Goal: Navigation & Orientation: Find specific page/section

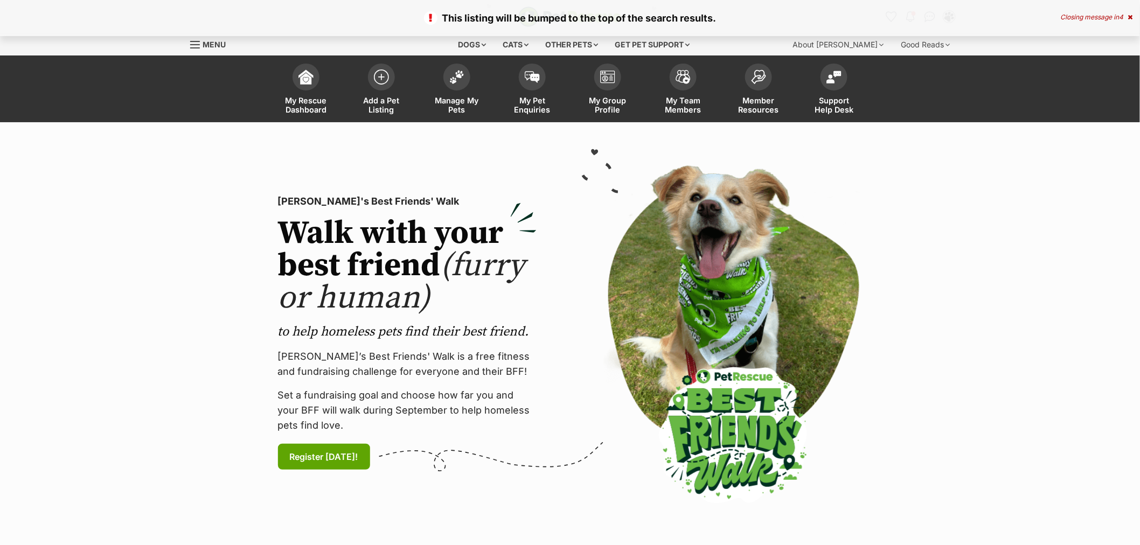
click at [462, 76] on img at bounding box center [456, 77] width 15 height 14
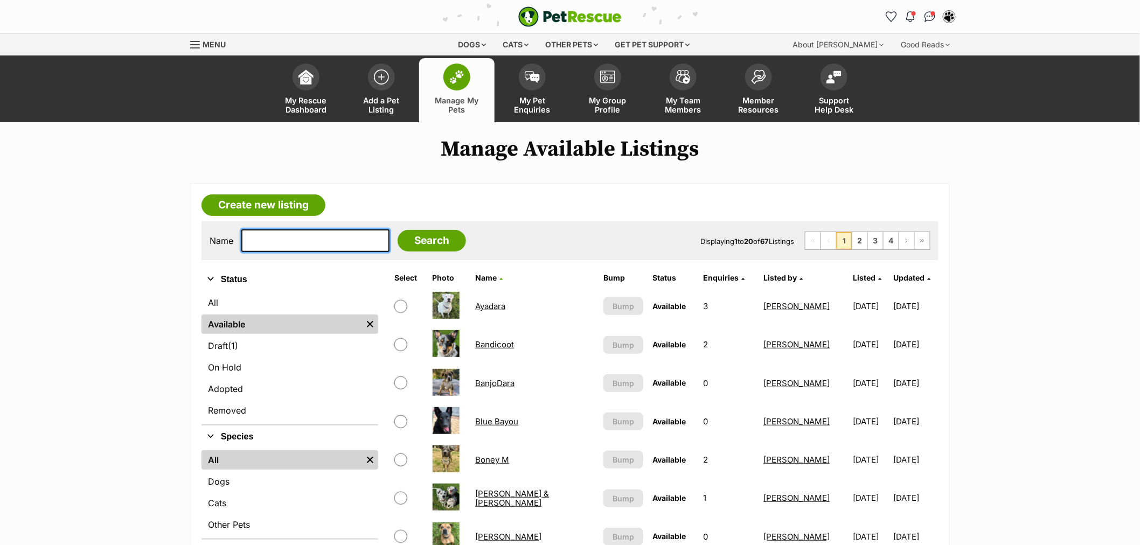
click at [324, 238] on input "text" at bounding box center [315, 241] width 148 height 23
type input "moonpie"
click at [398, 230] on input "Search" at bounding box center [432, 241] width 68 height 22
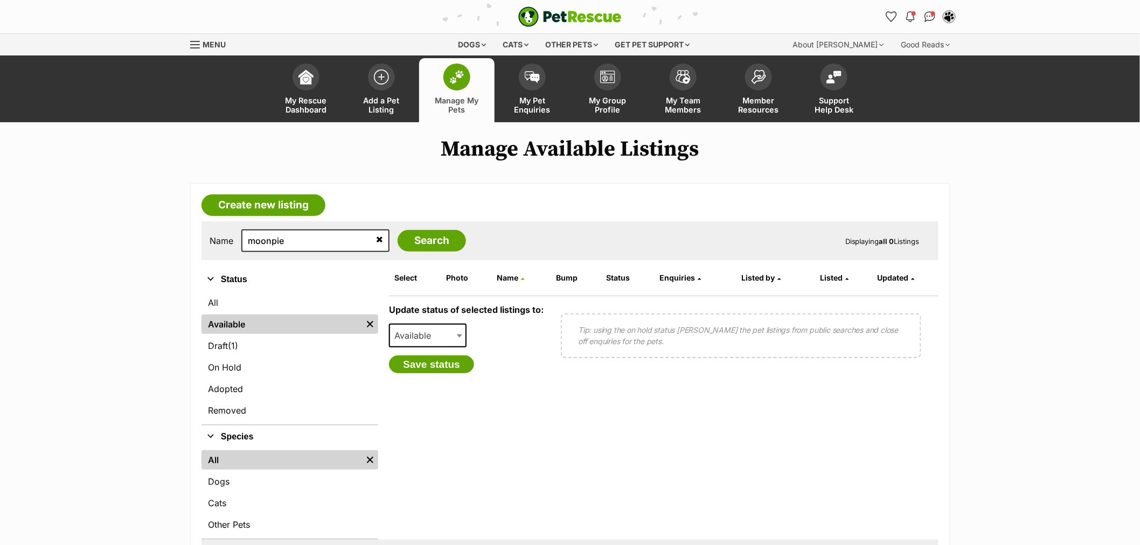
click at [292, 325] on link "Available" at bounding box center [282, 324] width 161 height 19
click at [376, 240] on icon at bounding box center [379, 239] width 7 height 9
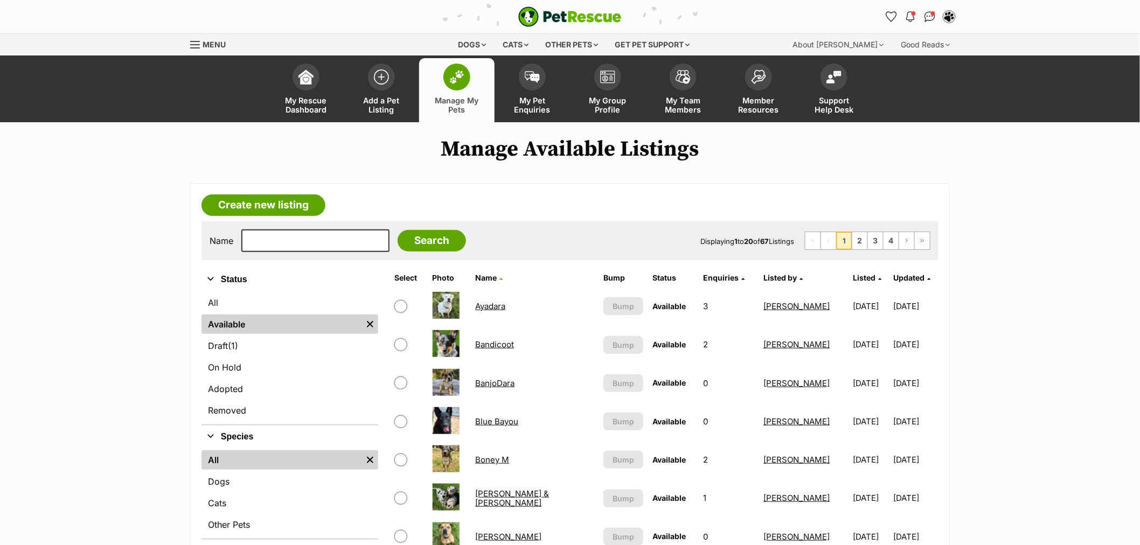
click at [853, 276] on span "Listed" at bounding box center [864, 277] width 23 height 9
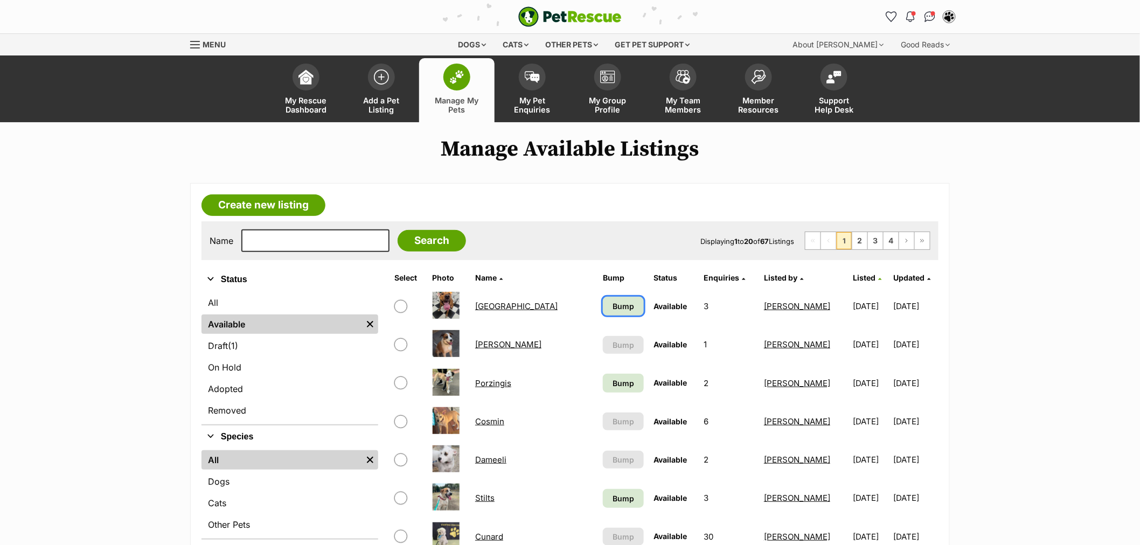
click at [613, 306] on span "Bump" at bounding box center [624, 306] width 22 height 11
click at [613, 379] on span "Bump" at bounding box center [624, 383] width 22 height 11
click at [603, 503] on link "Bump" at bounding box center [623, 498] width 41 height 19
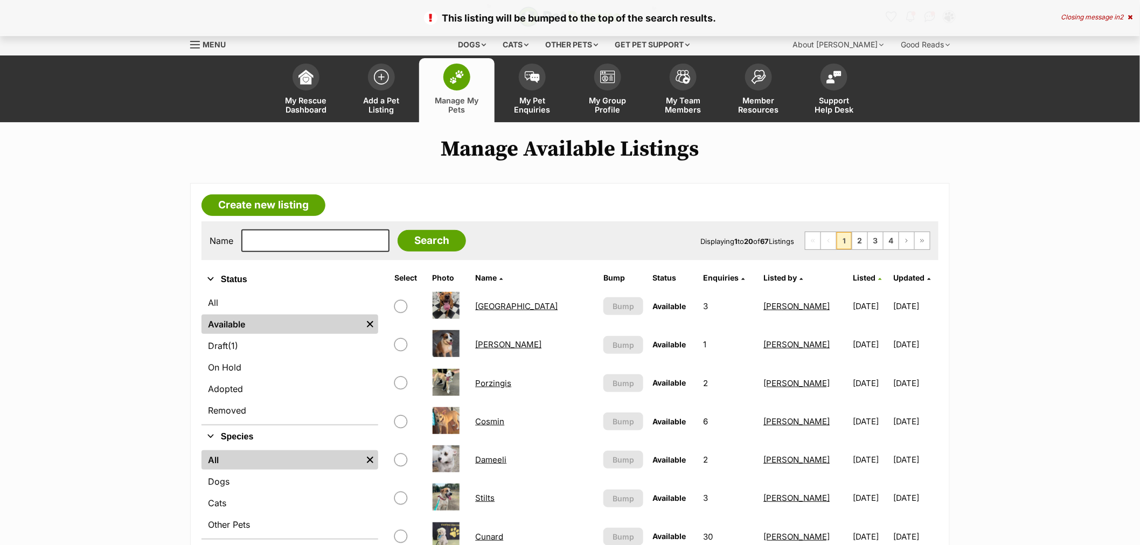
click at [853, 276] on span "Listed" at bounding box center [864, 277] width 23 height 9
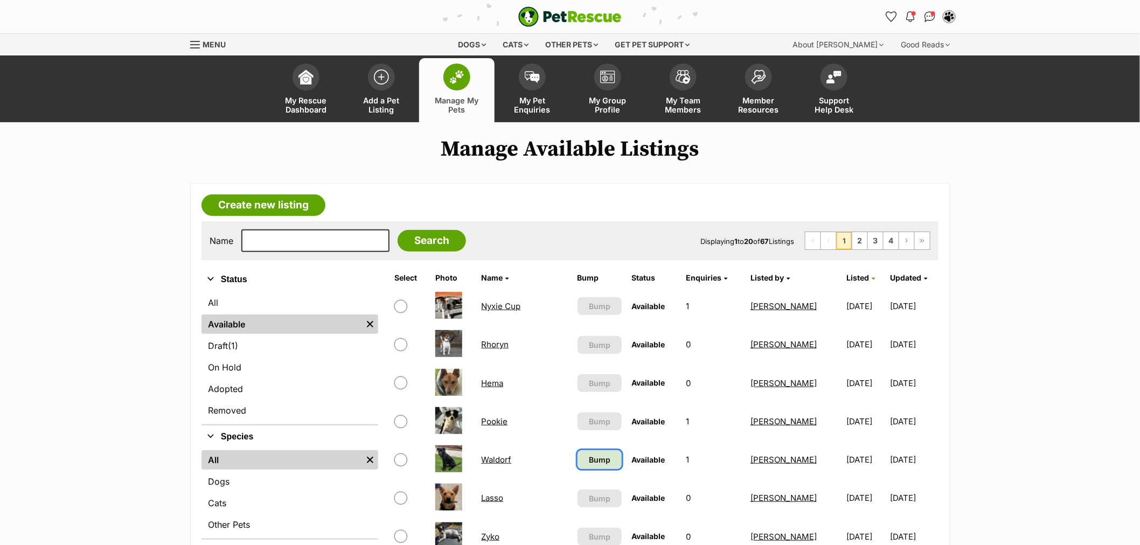
click at [578, 465] on link "Bump" at bounding box center [600, 459] width 45 height 19
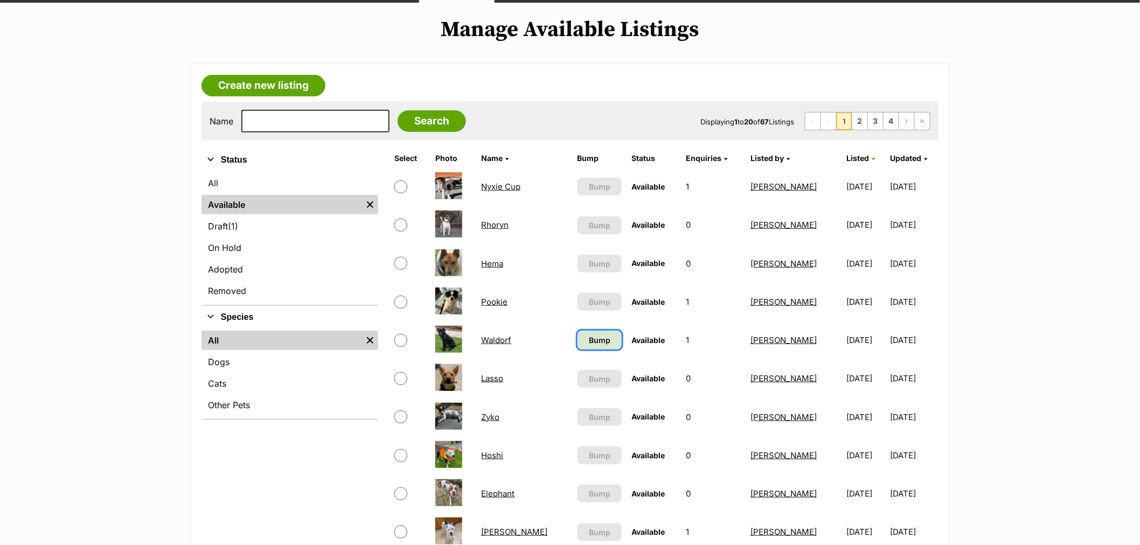
scroll to position [179, 0]
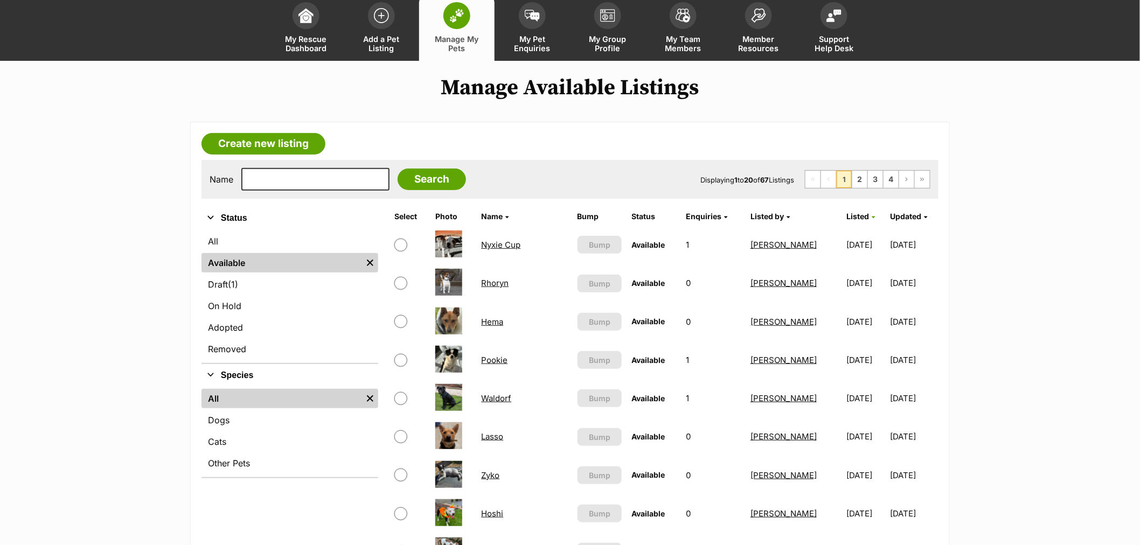
scroll to position [60, 0]
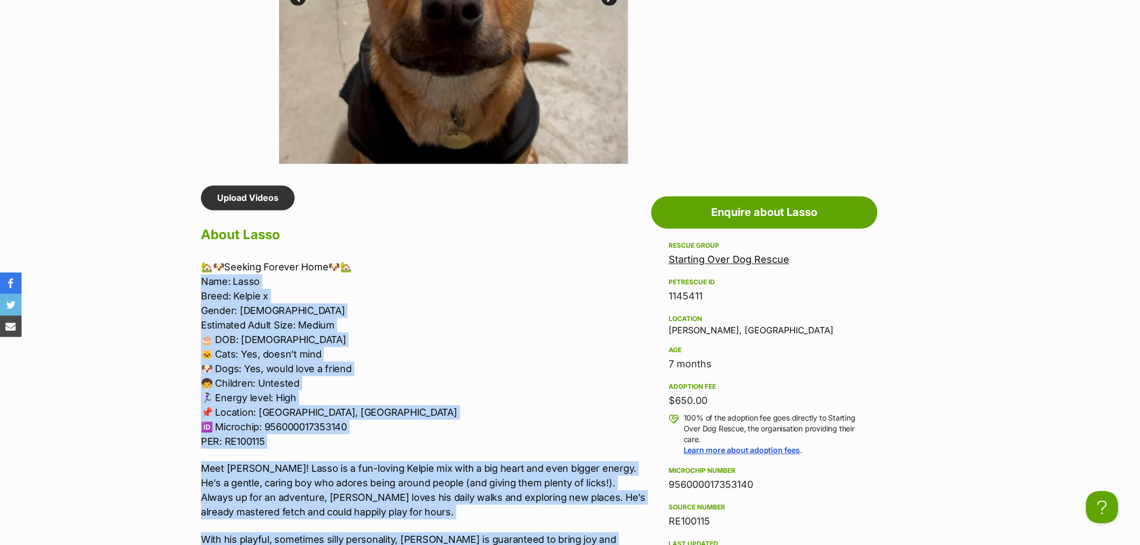
scroll to position [718, 0]
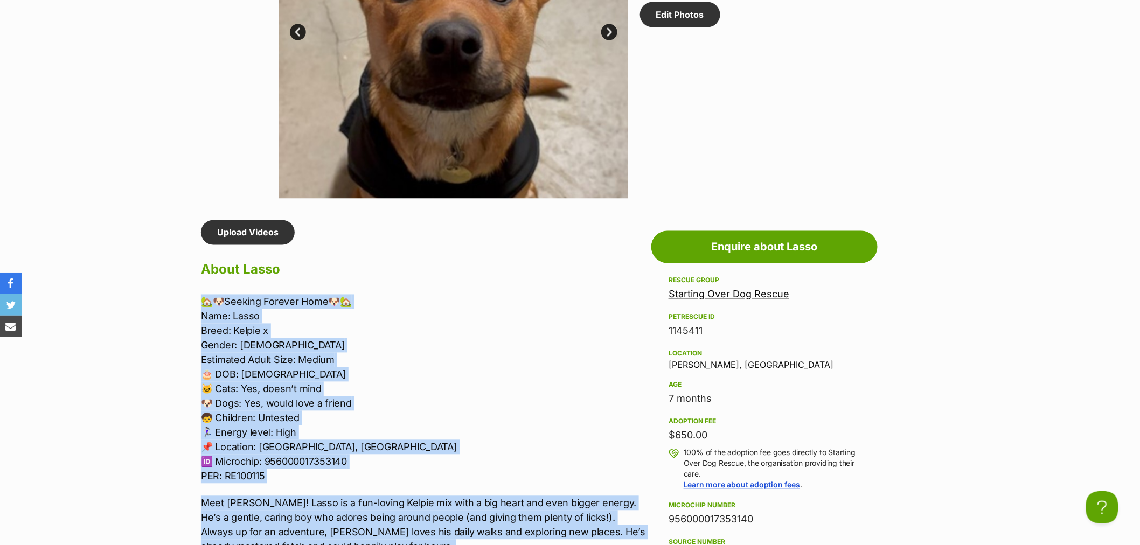
drag, startPoint x: 636, startPoint y: 348, endPoint x: 167, endPoint y: 295, distance: 472.4
click at [167, 295] on section "Starting Over Dog Rescue A member of PetRescue since 2012 🎉 TOTAL PETS LISTED 7…" at bounding box center [570, 292] width 1140 height 1777
copy div "🏡🐶Seeking Forever Home🐶🏡 Name: Lasso Breed: Kelpie x Gender: Male Estimated Adu…"
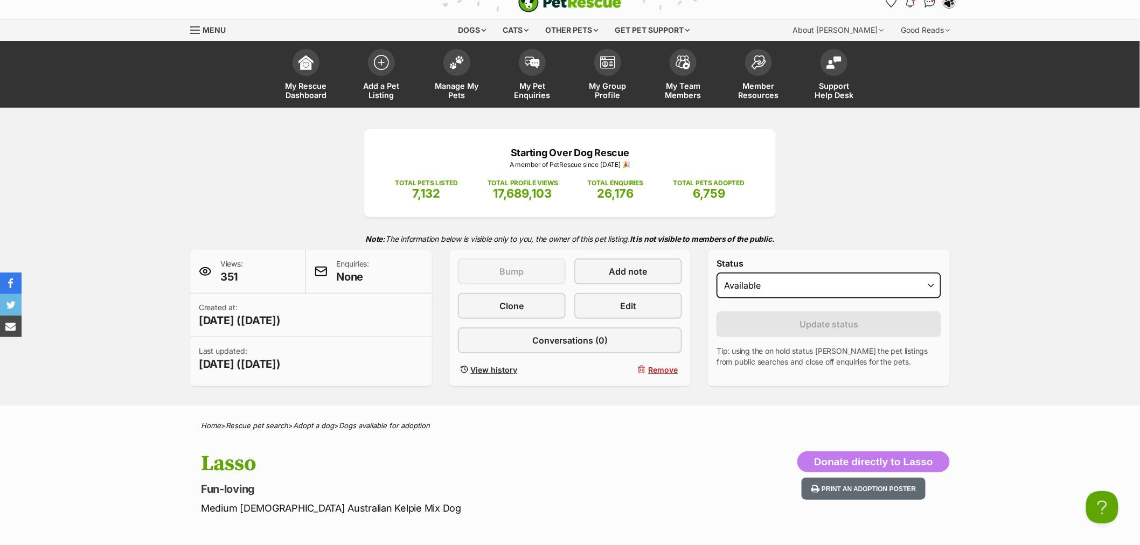
scroll to position [0, 0]
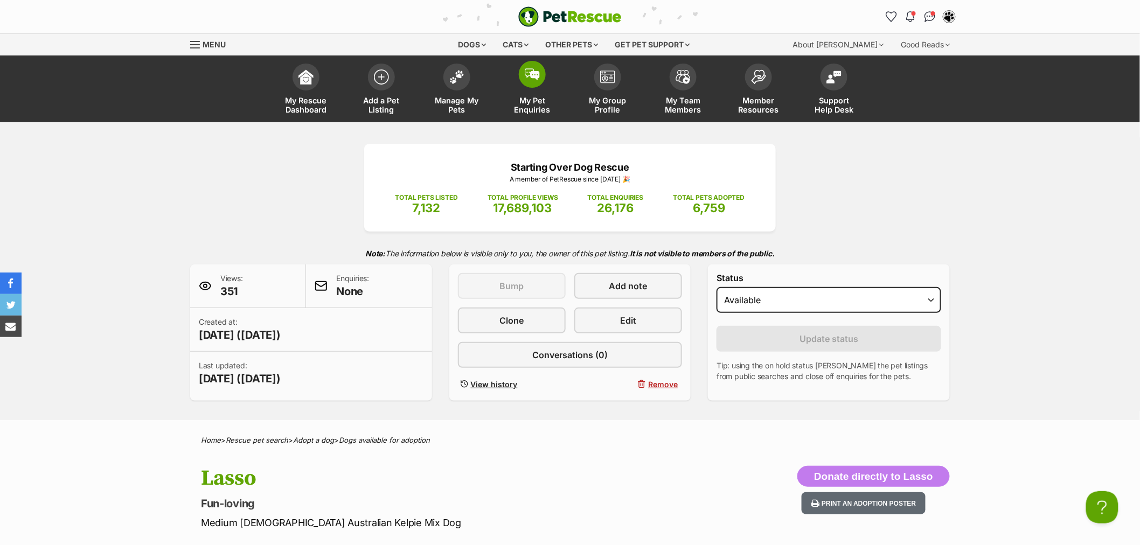
click at [569, 79] on link "My Pet Enquiries" at bounding box center [532, 90] width 75 height 64
click at [601, 74] on img at bounding box center [607, 74] width 15 height 13
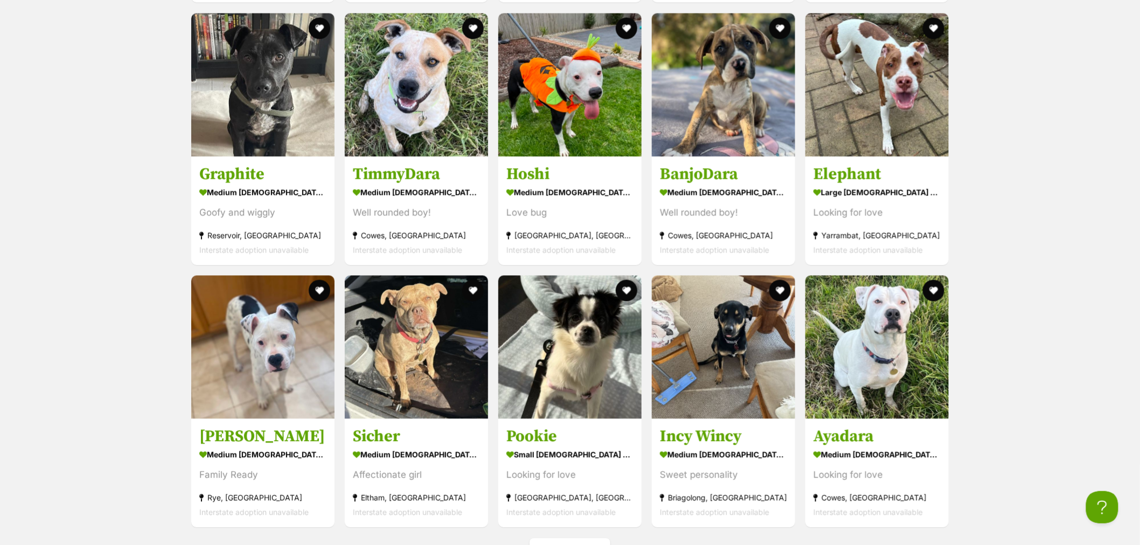
scroll to position [4251, 0]
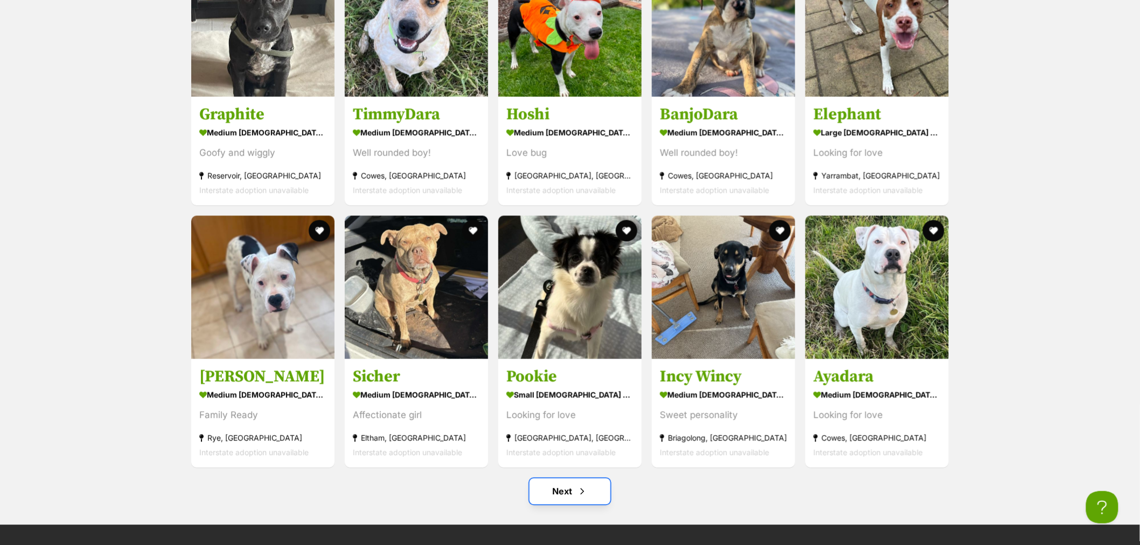
click at [592, 497] on link "Next" at bounding box center [570, 492] width 81 height 26
